Goal: Task Accomplishment & Management: Complete application form

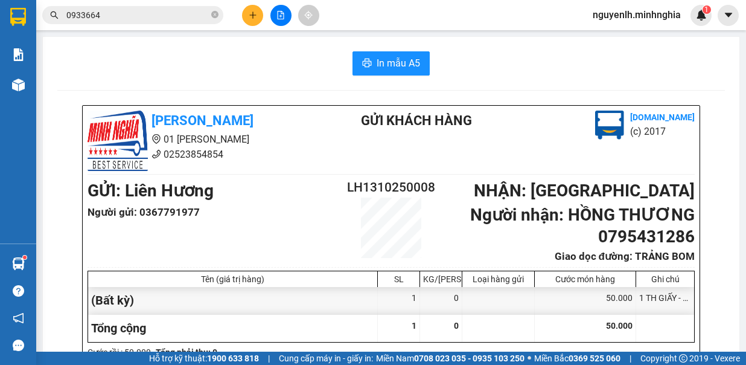
scroll to position [302, 0]
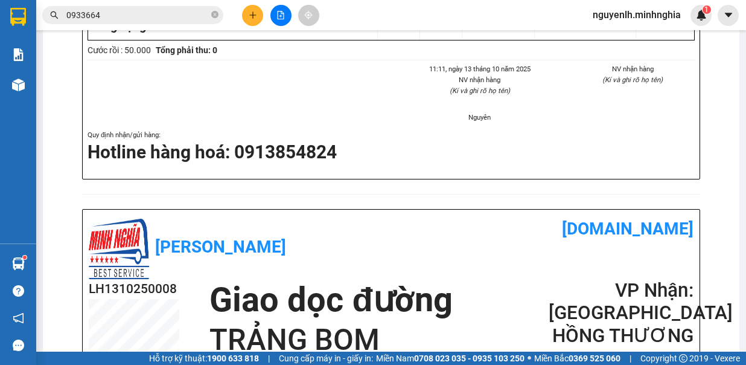
click at [115, 10] on input "0933664" at bounding box center [137, 14] width 142 height 13
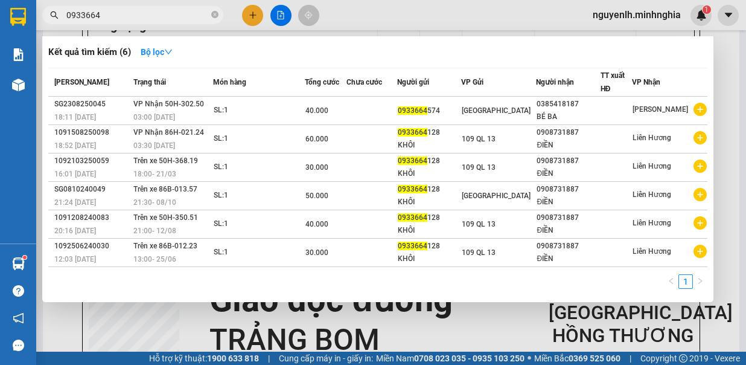
click at [114, 10] on input "0933664" at bounding box center [137, 14] width 142 height 13
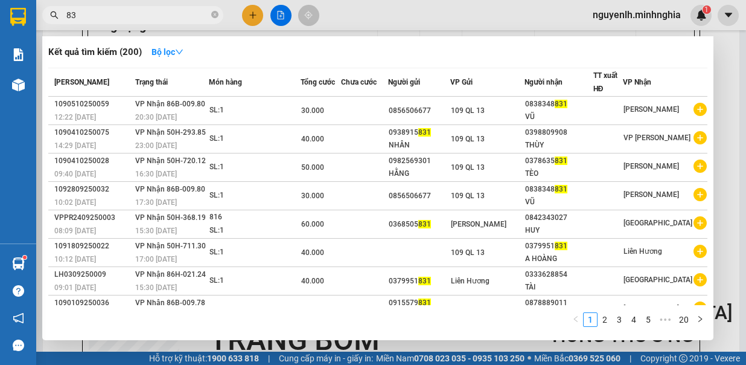
type input "8"
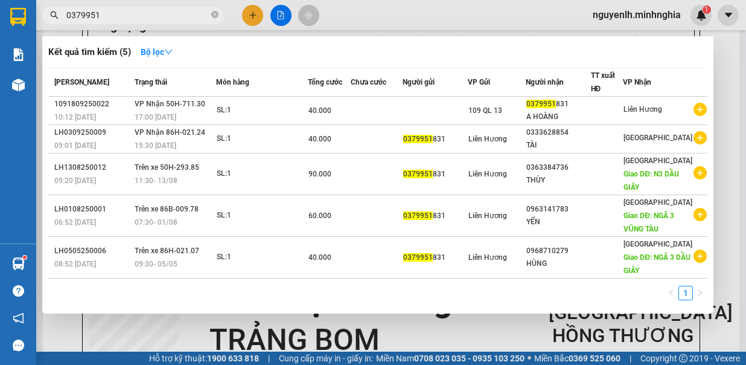
type input "0379951"
click at [255, 14] on div at bounding box center [373, 182] width 746 height 365
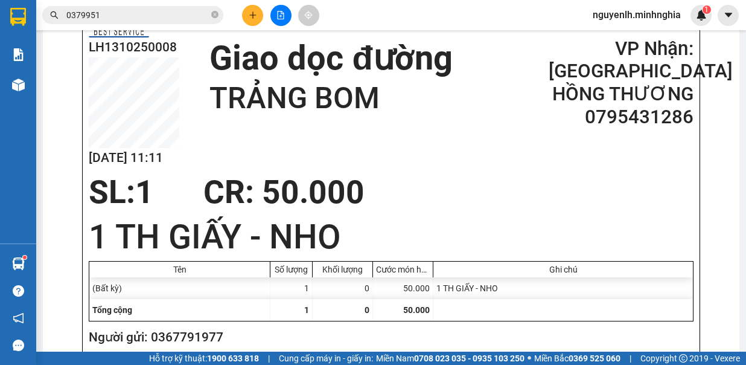
scroll to position [543, 0]
click at [253, 14] on icon "plus" at bounding box center [252, 14] width 1 height 7
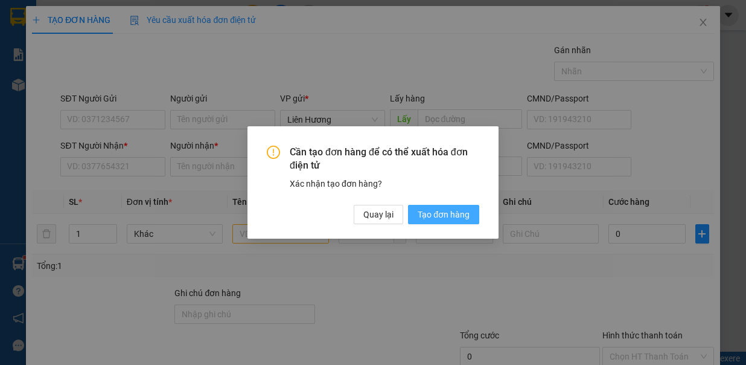
drag, startPoint x: 441, startPoint y: 214, endPoint x: 245, endPoint y: 208, distance: 195.7
click at [441, 215] on span "Tạo đơn hàng" at bounding box center [444, 214] width 52 height 13
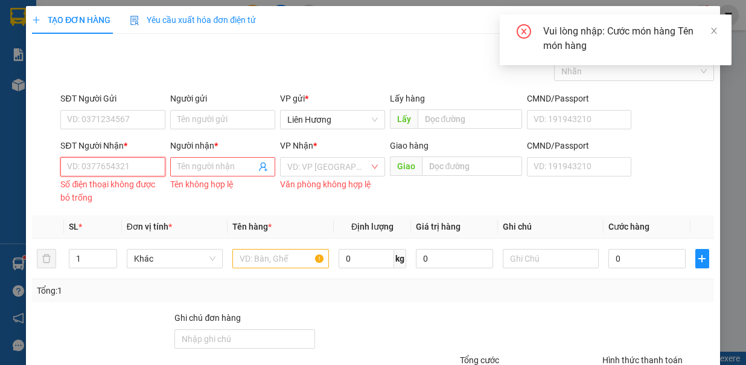
click at [142, 165] on input "SĐT Người Nhận *" at bounding box center [112, 166] width 105 height 19
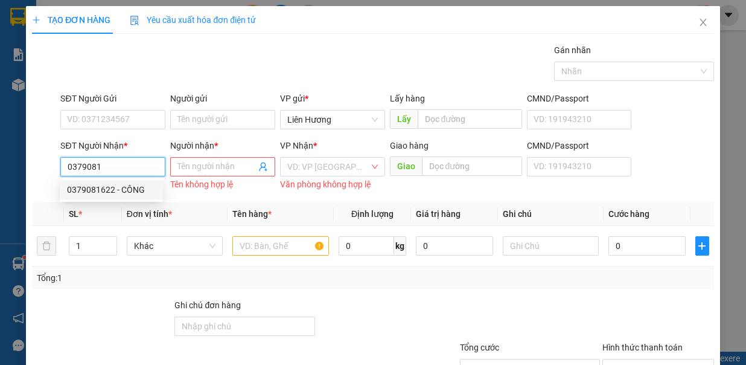
click at [123, 186] on div "0379081622 - CÔNG" at bounding box center [111, 189] width 89 height 13
type input "0379081622"
type input "CÔNG"
type input "TRỊ AN / TRÀ CỔ"
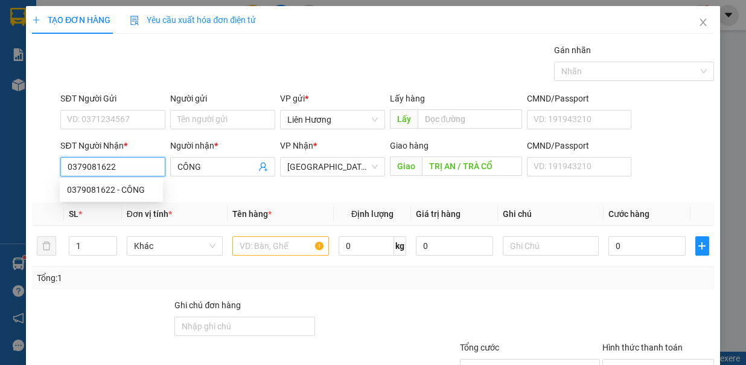
type input "0379081622"
click at [115, 115] on input "SĐT Người Gửi" at bounding box center [112, 119] width 105 height 19
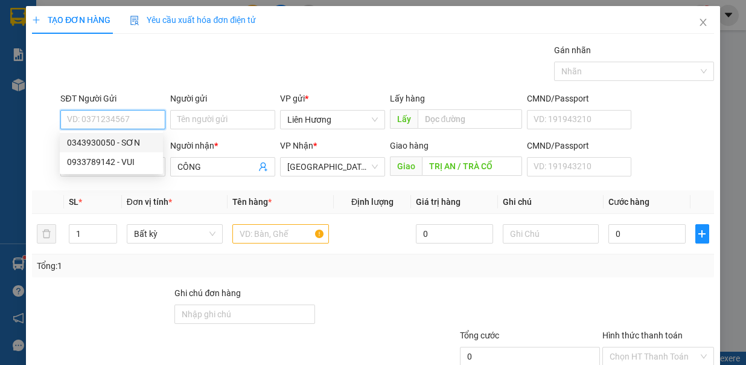
click at [138, 144] on div "0343930050 - SƠN" at bounding box center [111, 142] width 89 height 13
type input "0343930050"
type input "SƠN"
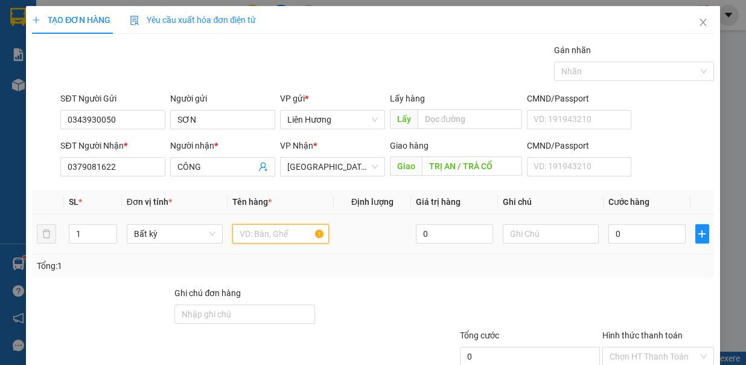
click at [270, 226] on input "text" at bounding box center [280, 233] width 97 height 19
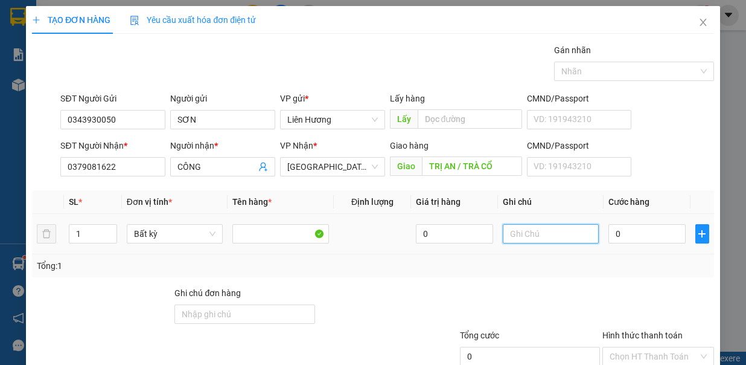
click at [507, 229] on input "text" at bounding box center [551, 233] width 97 height 19
type input "1 TH GIẤY - B.TRÁNG"
type input "70"
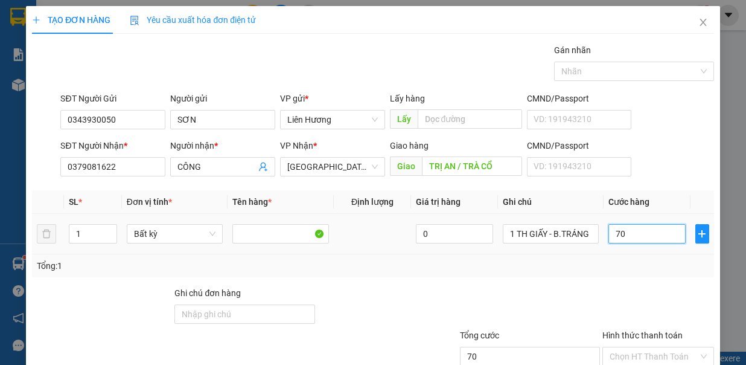
type input "70.000"
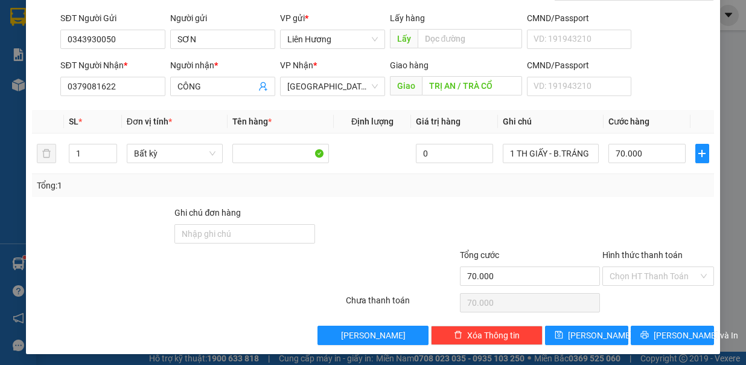
click at [633, 267] on input "Hình thức thanh toán" at bounding box center [654, 276] width 89 height 18
click at [629, 275] on input "Hình thức thanh toán" at bounding box center [654, 276] width 89 height 18
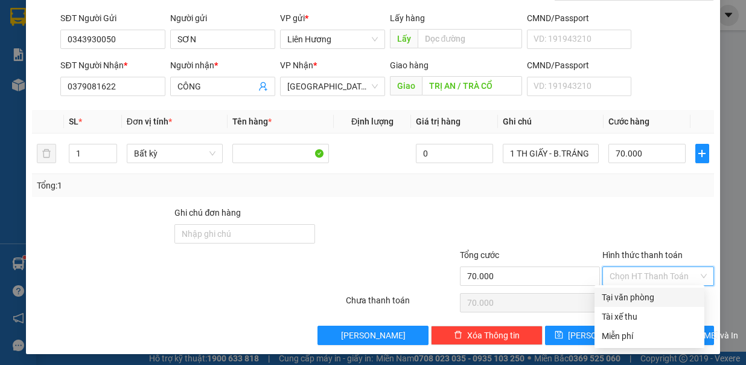
click at [635, 299] on div "Tại văn phòng" at bounding box center [649, 296] width 95 height 13
type input "0"
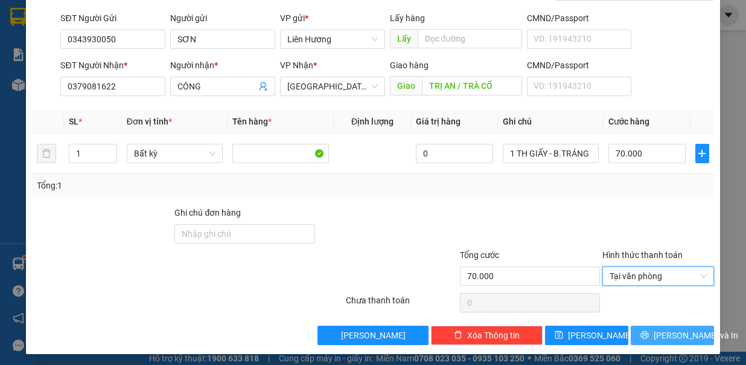
click at [673, 333] on span "[PERSON_NAME] và In" at bounding box center [696, 334] width 85 height 13
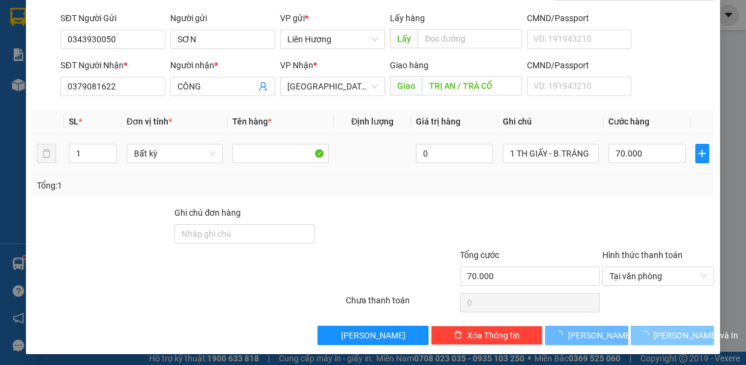
scroll to position [0, 0]
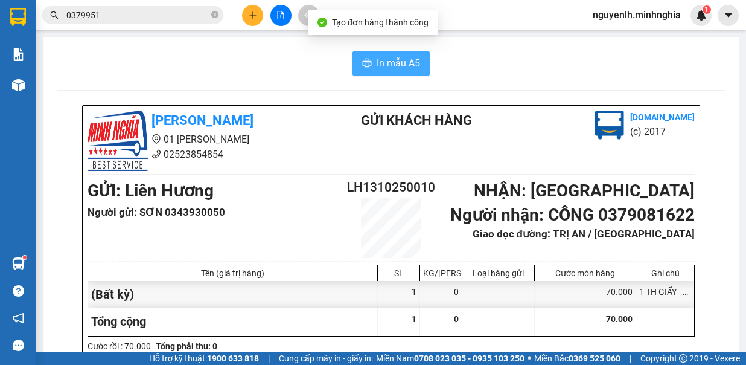
click at [392, 62] on span "In mẫu A5" at bounding box center [398, 63] width 43 height 15
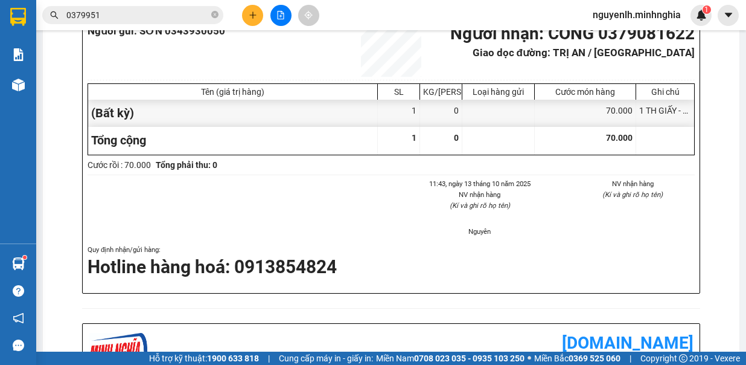
click at [251, 18] on icon "plus" at bounding box center [253, 15] width 8 height 8
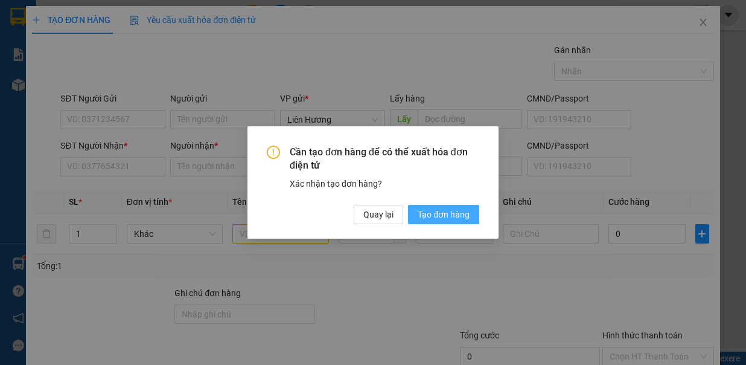
click at [437, 219] on span "Tạo đơn hàng" at bounding box center [444, 214] width 52 height 13
click at [106, 168] on div "Cần tạo đơn hàng để có thể xuất hóa đơn điện tử Xác nhận tạo đơn hàng? Quay lại…" at bounding box center [373, 182] width 746 height 365
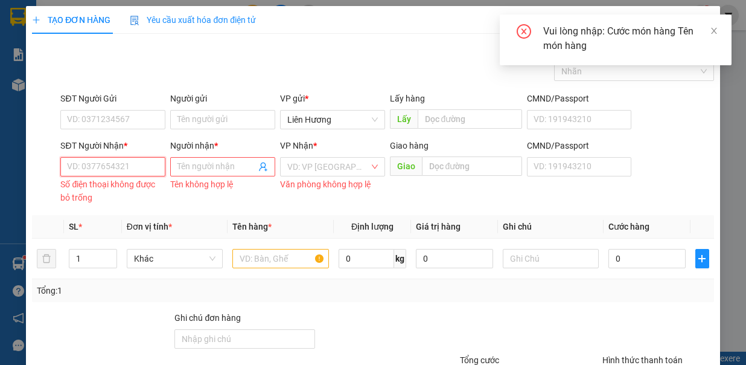
click at [147, 167] on input "SĐT Người Nhận *" at bounding box center [112, 166] width 105 height 19
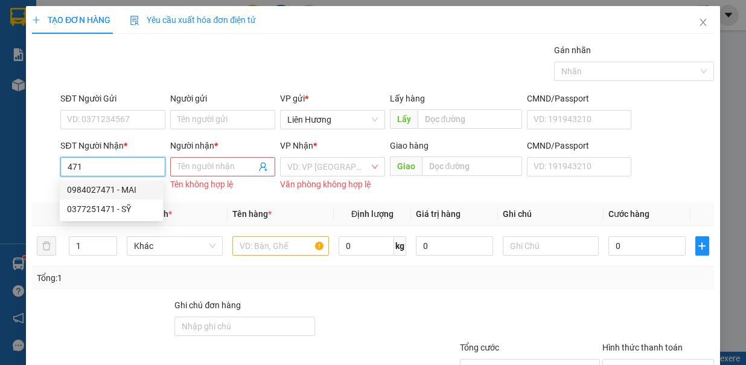
click at [110, 193] on div "0984027471 - MAI" at bounding box center [111, 189] width 89 height 13
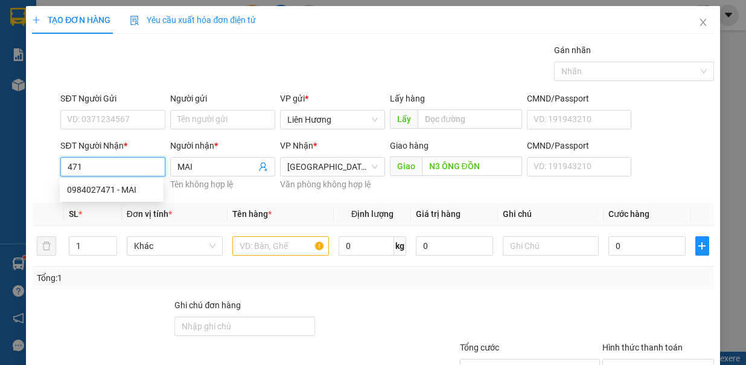
type input "0984027471"
type input "MAI"
type input "N3 ÔNG ĐỒN"
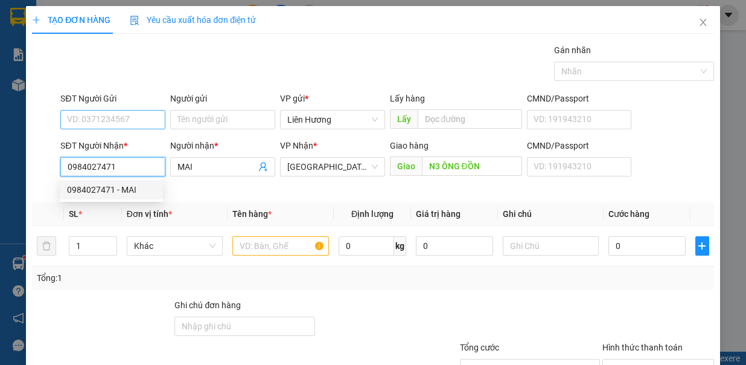
type input "0984027471"
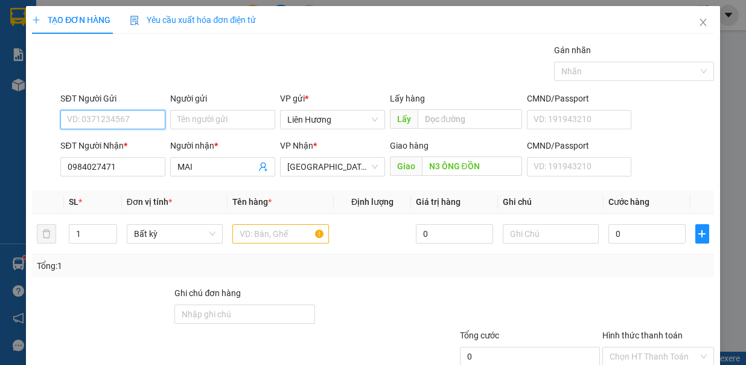
click at [115, 115] on input "SĐT Người Gửi" at bounding box center [112, 119] width 105 height 19
click at [99, 146] on div "0899954684" at bounding box center [111, 142] width 89 height 13
type input "0899954684"
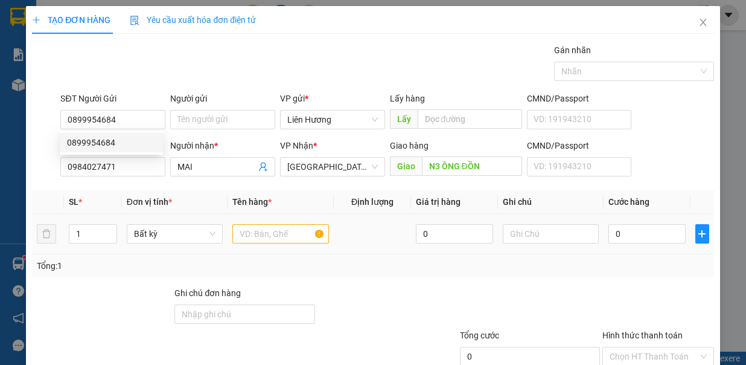
click at [283, 286] on div "Ghi chú đơn hàng" at bounding box center [244, 295] width 140 height 18
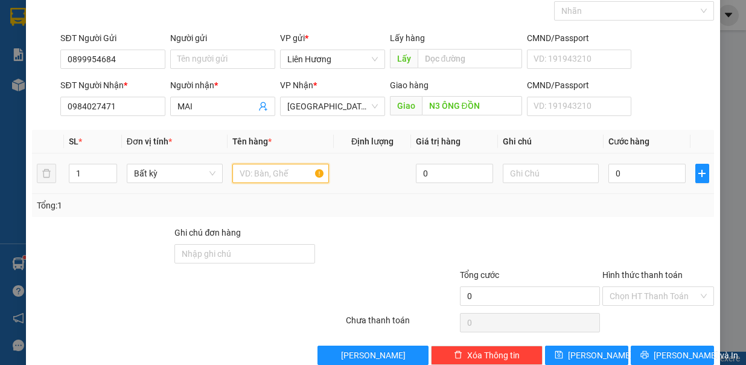
click at [270, 174] on input "text" at bounding box center [280, 173] width 97 height 19
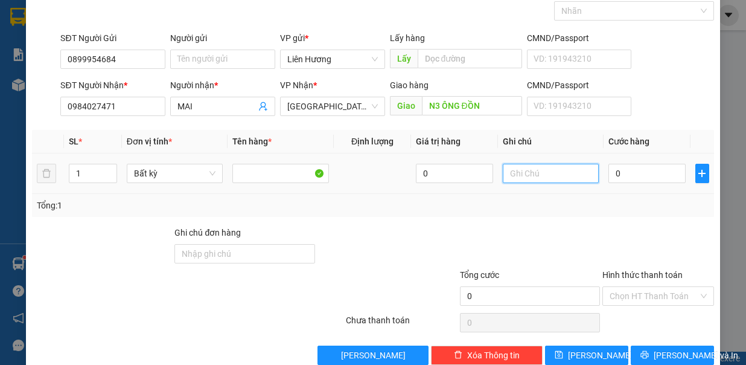
click at [517, 171] on input "text" at bounding box center [551, 173] width 97 height 19
type input "1 BỊ TÁO"
type input "4"
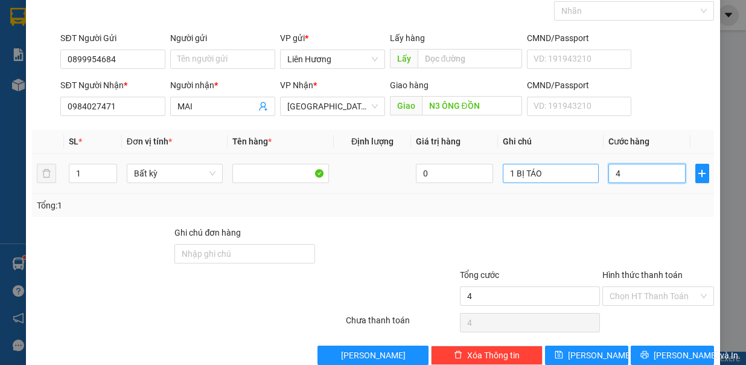
type input "49"
type input "4"
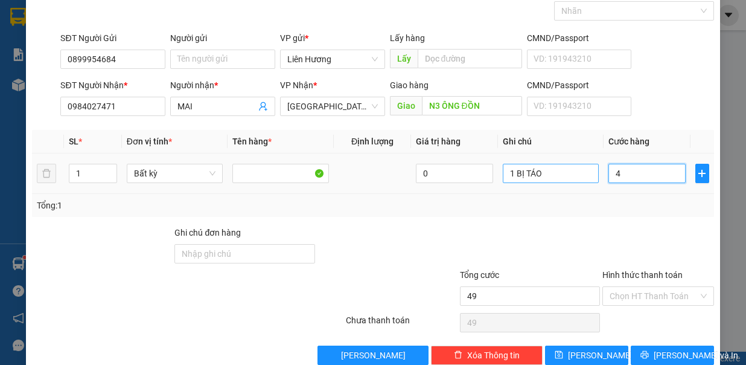
type input "4"
type input "40"
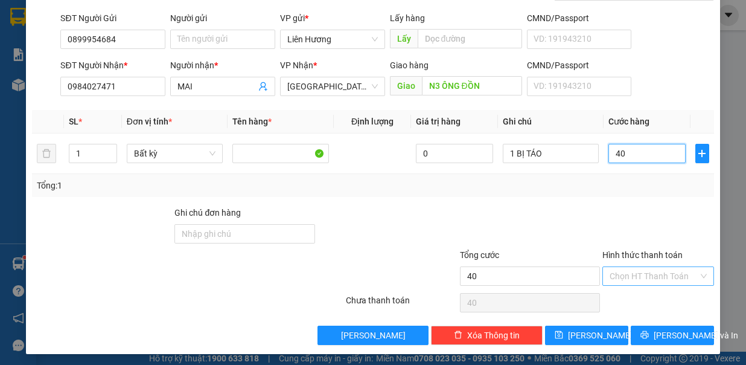
type input "40.000"
click at [621, 268] on input "Hình thức thanh toán" at bounding box center [654, 276] width 89 height 18
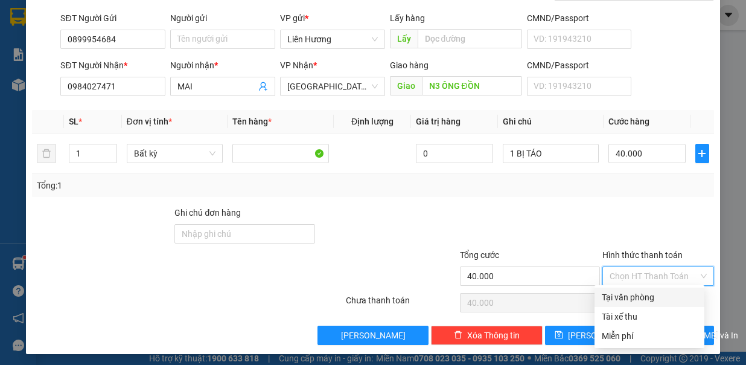
click at [627, 296] on div "Tại văn phòng" at bounding box center [649, 296] width 95 height 13
type input "0"
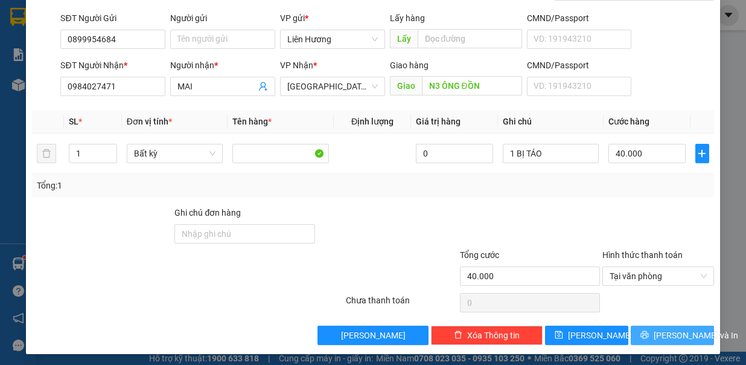
click at [657, 331] on span "[PERSON_NAME] và In" at bounding box center [696, 334] width 85 height 13
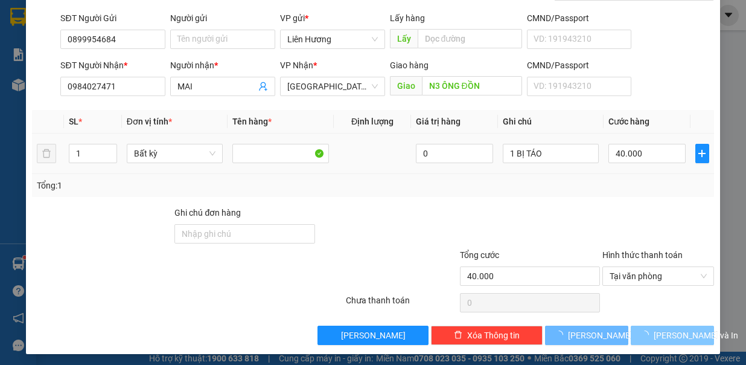
scroll to position [0, 0]
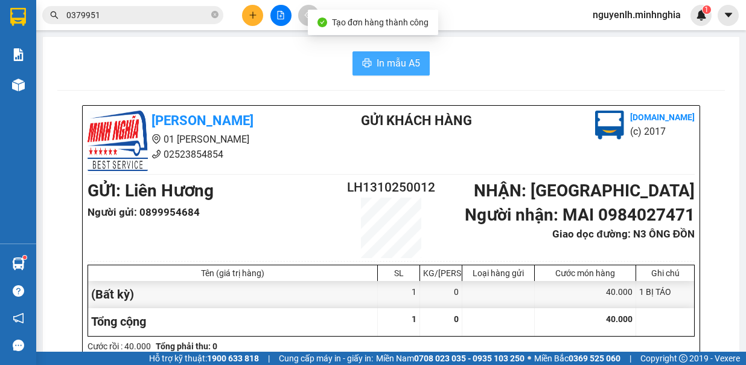
click at [398, 71] on button "In mẫu A5" at bounding box center [391, 63] width 77 height 24
